Goal: Information Seeking & Learning: Find specific fact

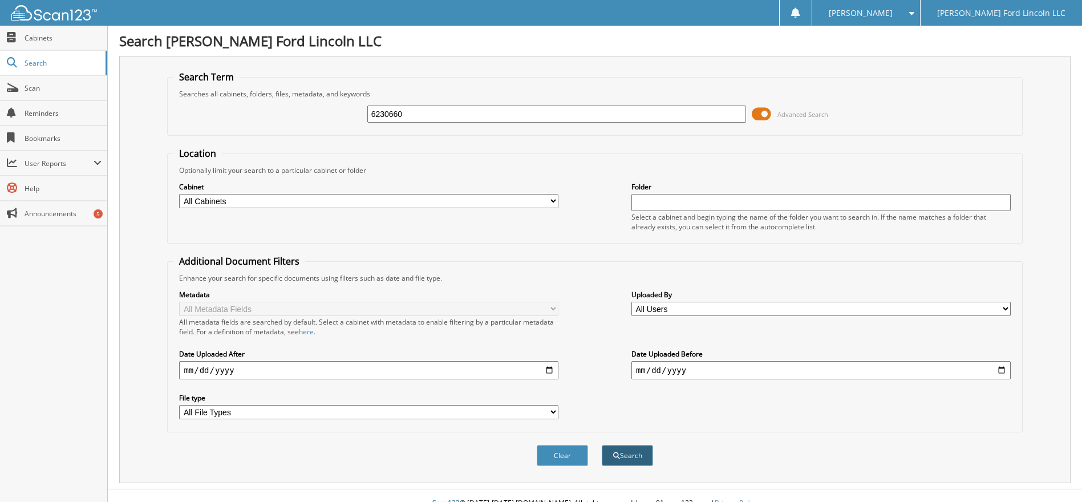
type input "6230660"
click at [631, 458] on button "Search" at bounding box center [627, 455] width 51 height 21
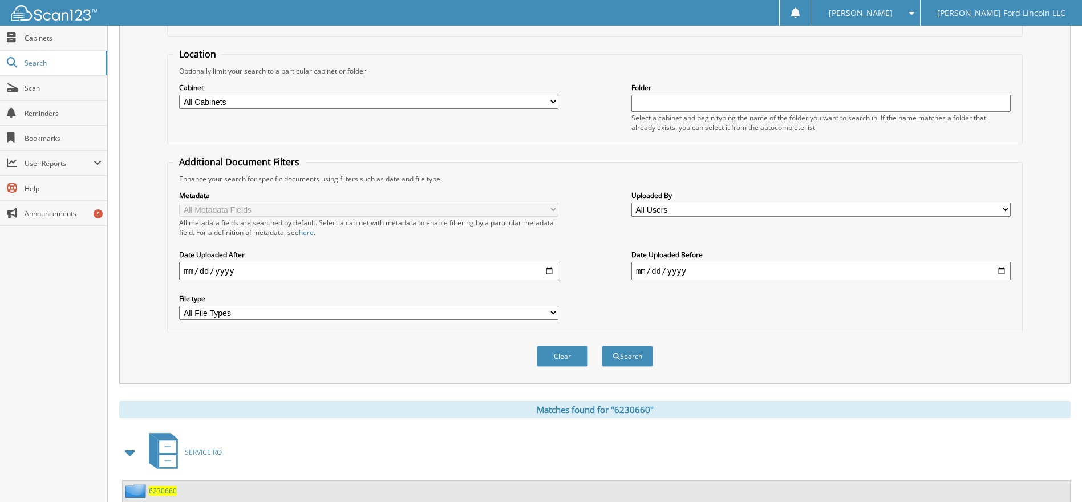
scroll to position [180, 0]
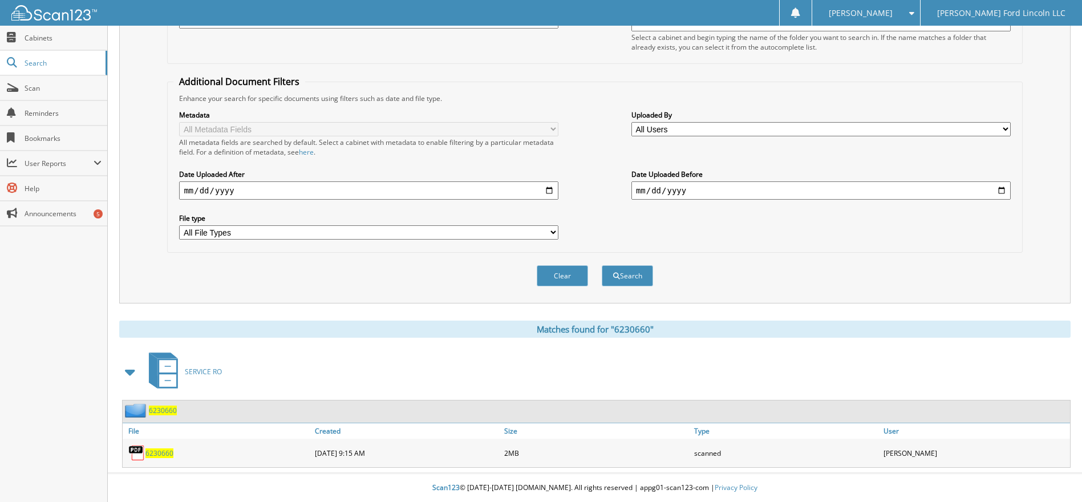
click at [163, 451] on span "6230660" at bounding box center [159, 453] width 28 height 10
click at [580, 82] on fieldset "Additional Document Filters Enhance your search for specific documents using fi…" at bounding box center [594, 163] width 855 height 177
click at [859, 233] on div "Metadata All Metadata Fields All metadata fields are searched by default. Selec…" at bounding box center [594, 174] width 842 height 143
